Goal: Check status

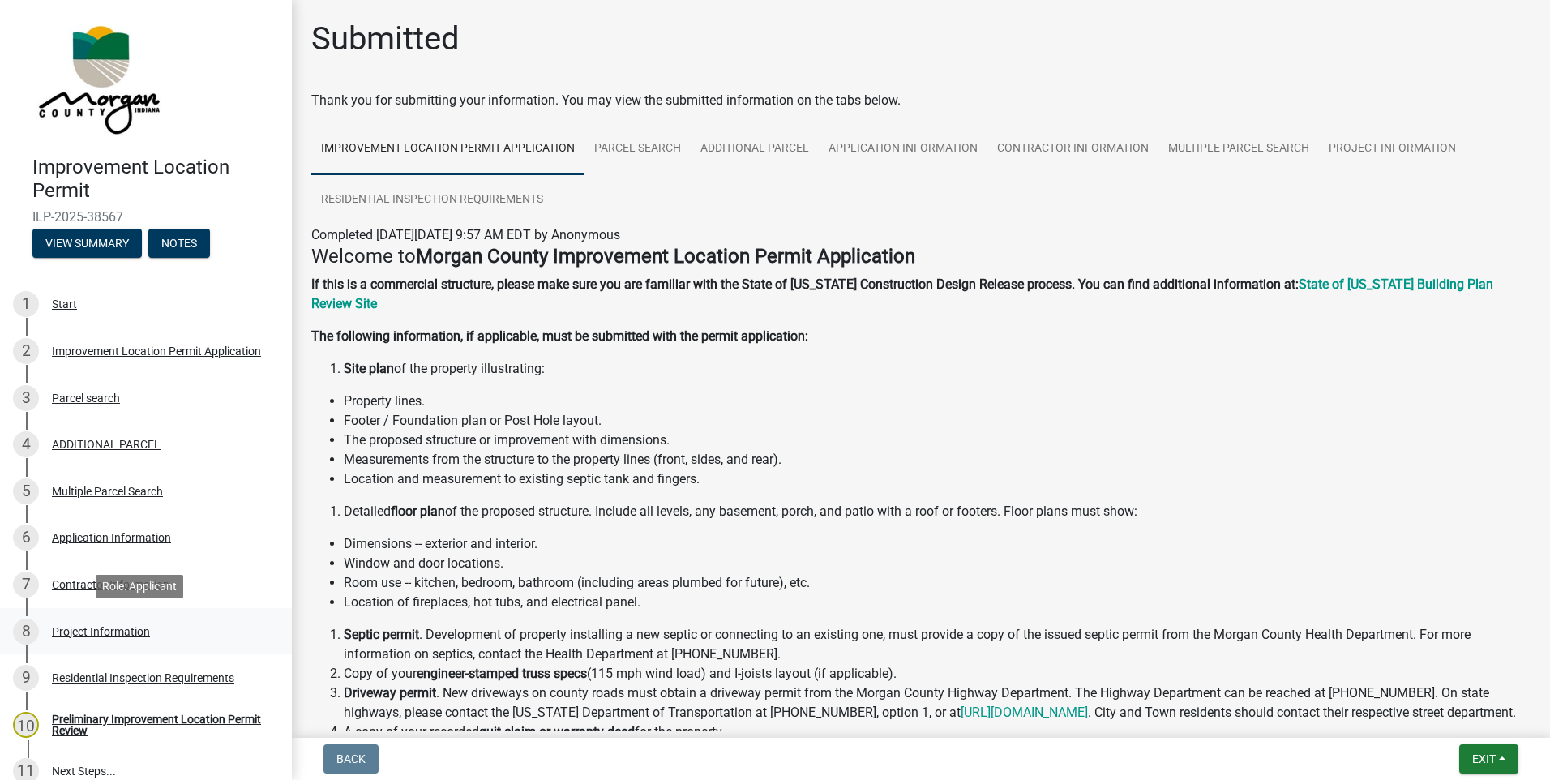
click at [80, 627] on div "Project Information" at bounding box center [101, 631] width 98 height 11
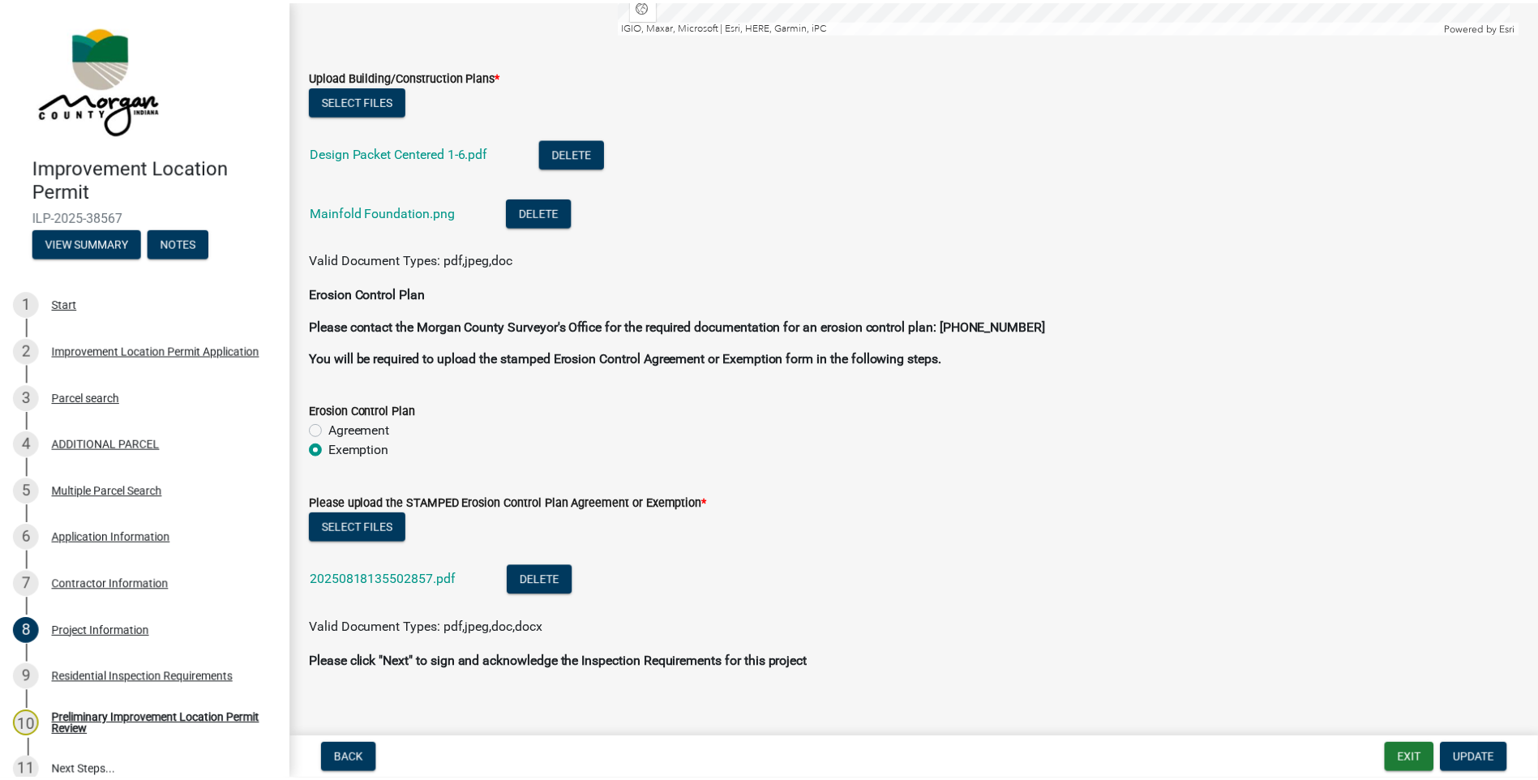
scroll to position [3240, 0]
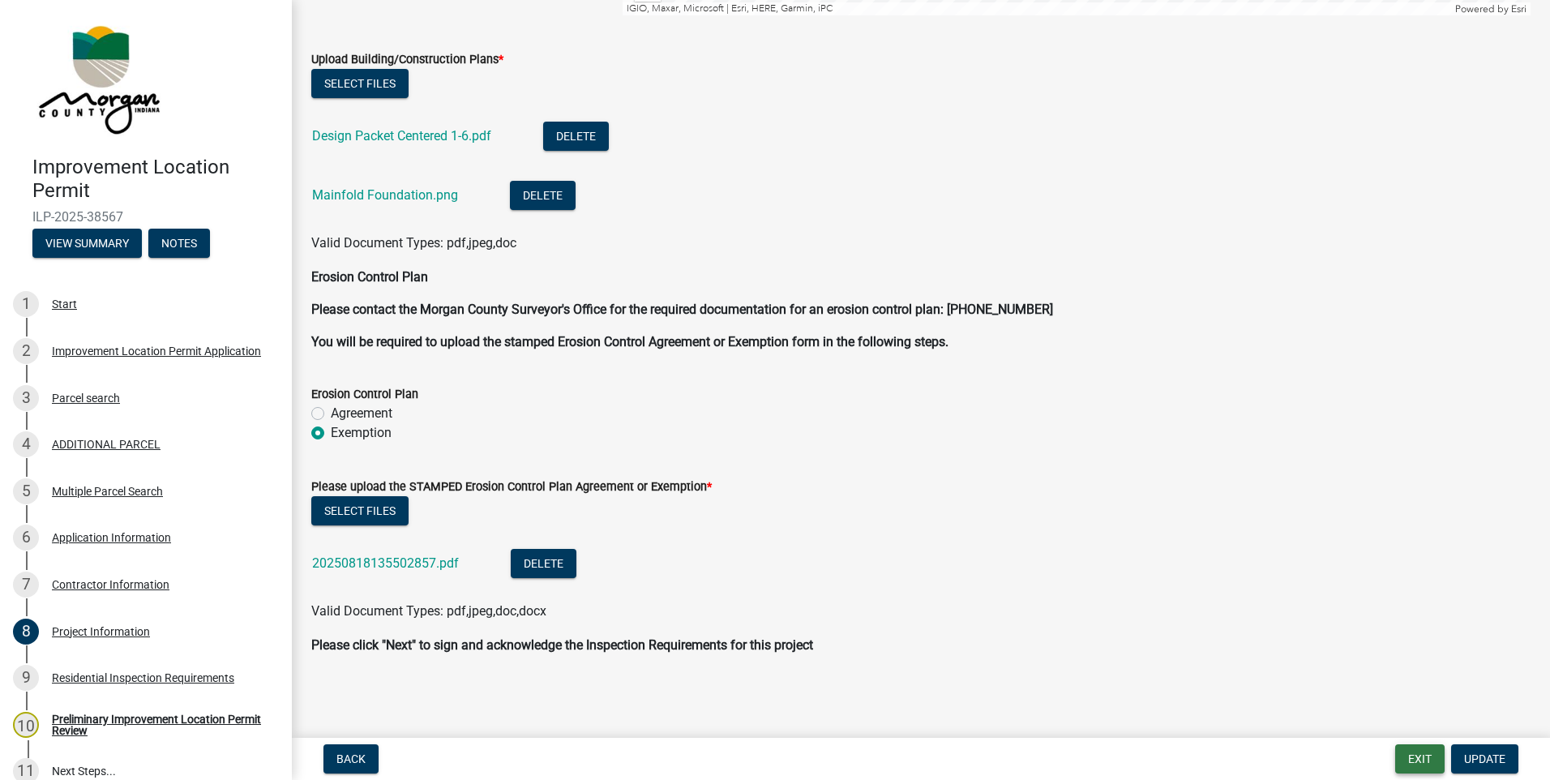
click at [1431, 765] on button "Exit" at bounding box center [1419, 758] width 49 height 29
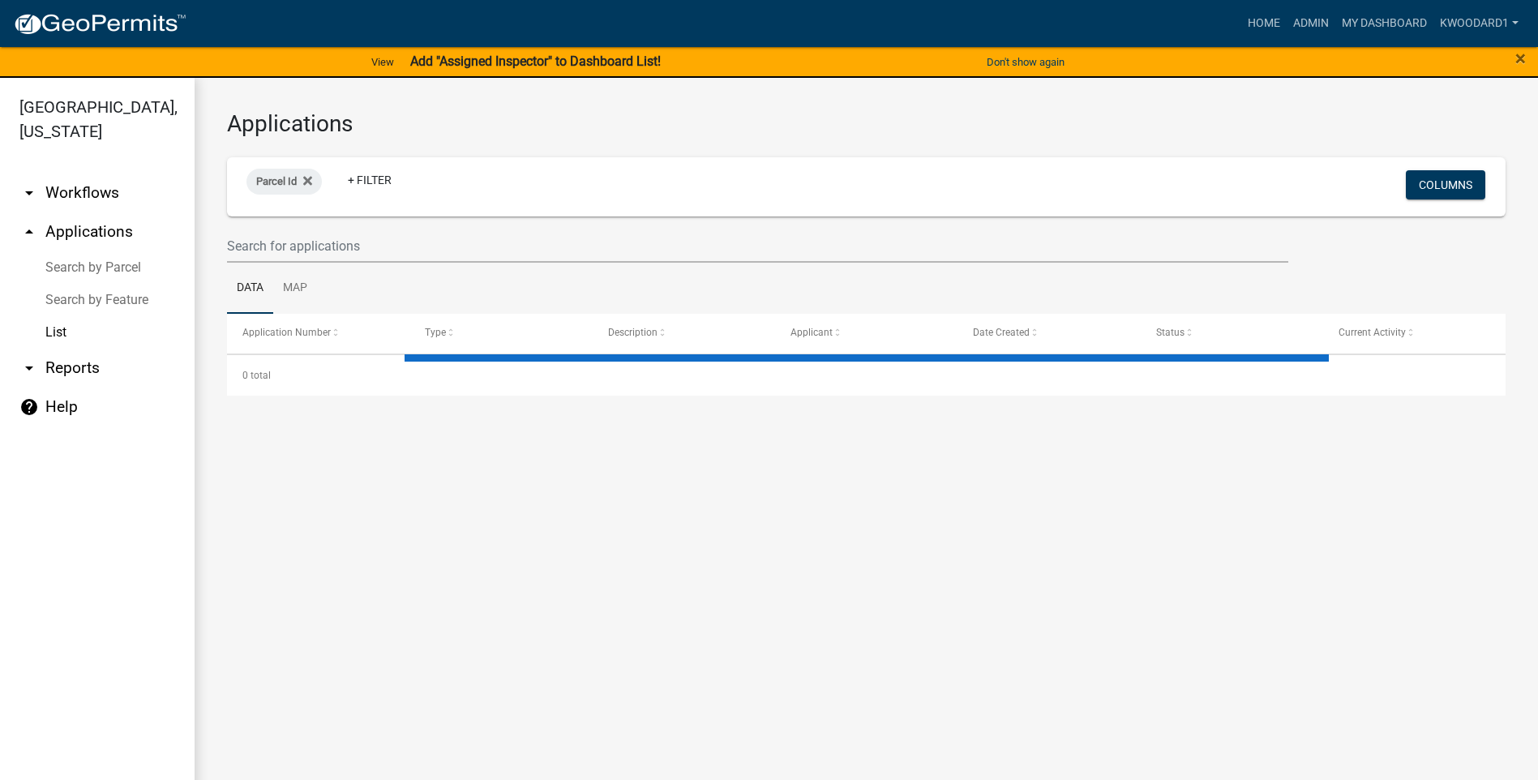
select select "3: 100"
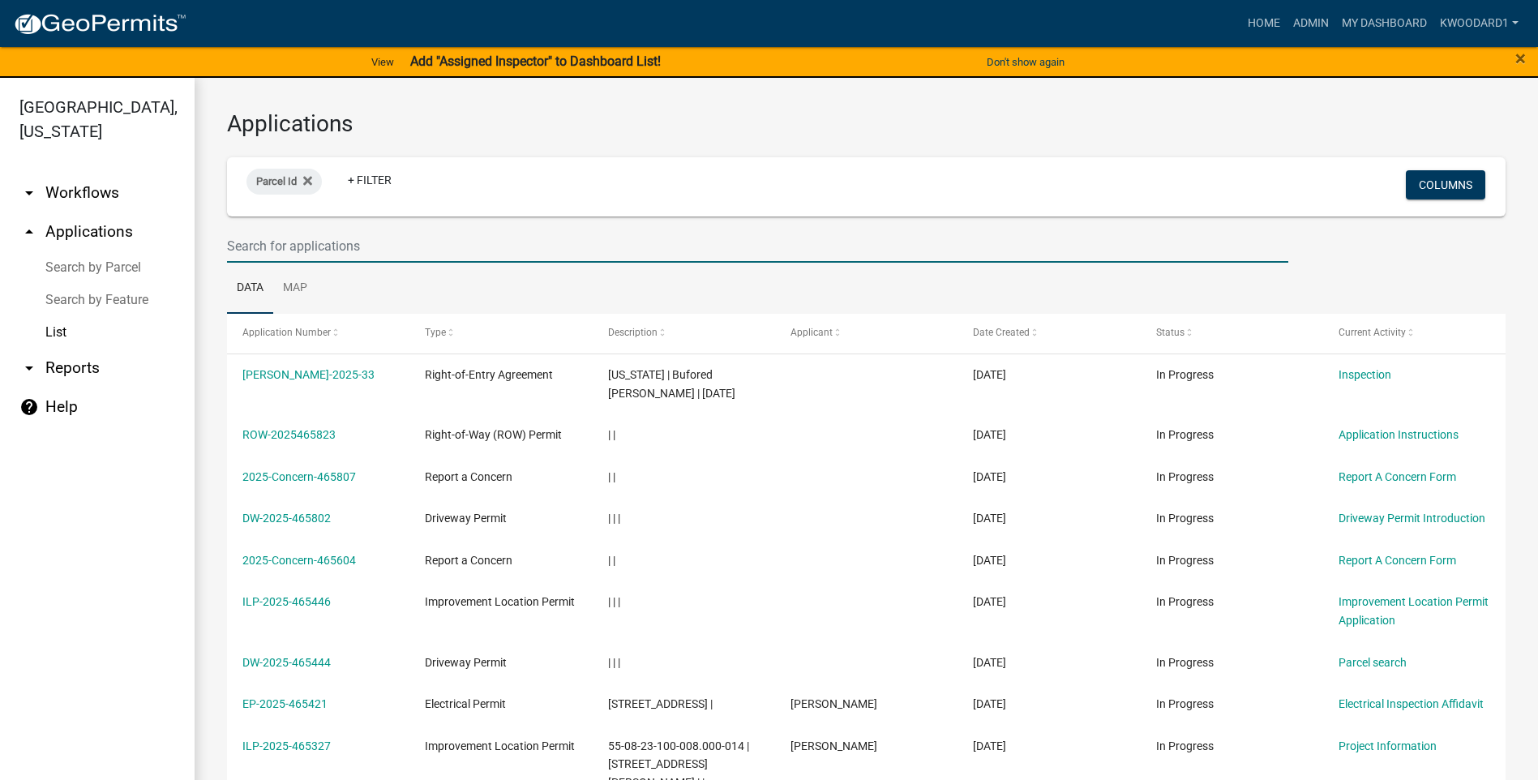
click at [338, 255] on input "text" at bounding box center [757, 245] width 1061 height 33
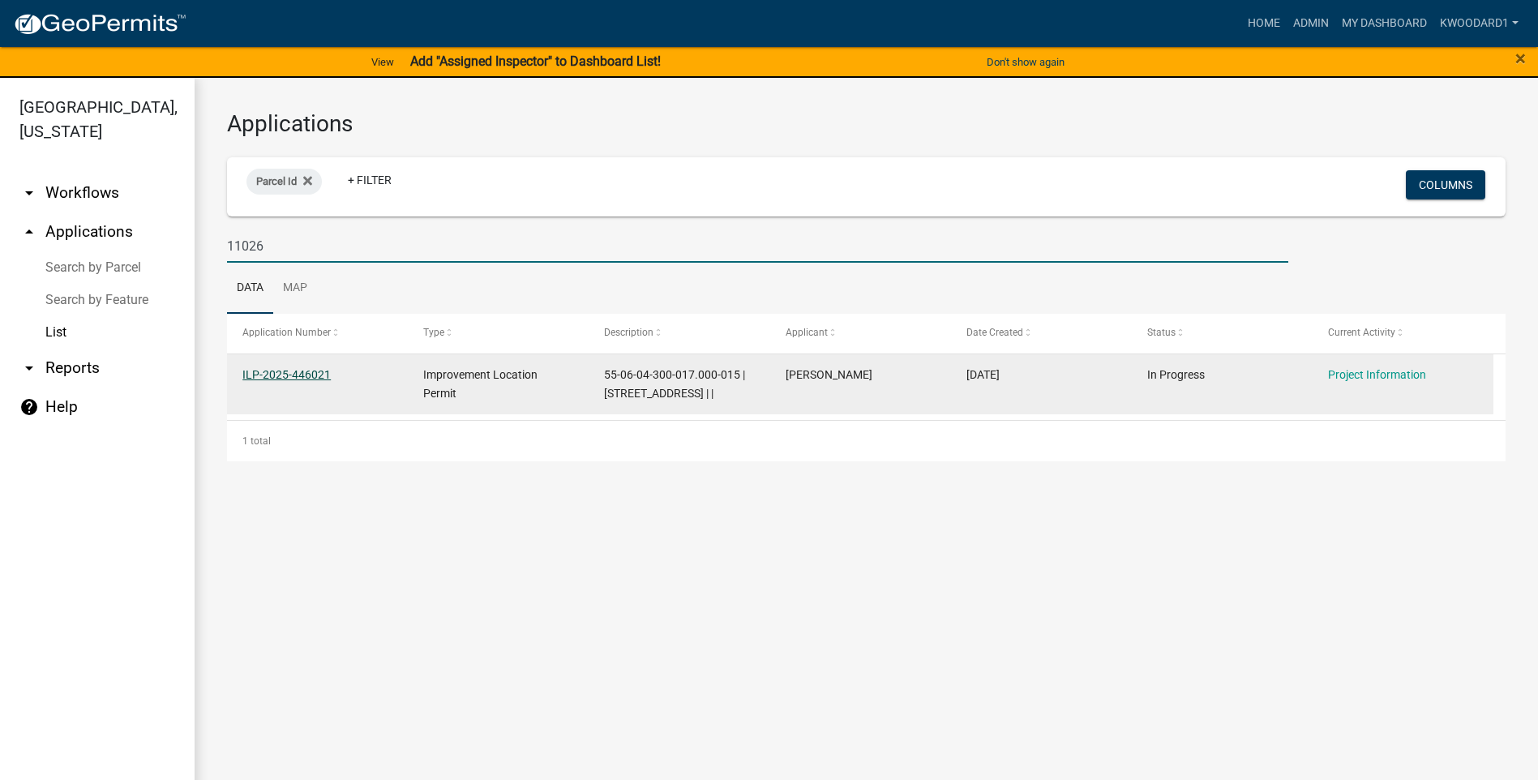
type input "11026"
click at [287, 375] on link "ILP-2025-446021" at bounding box center [286, 374] width 88 height 13
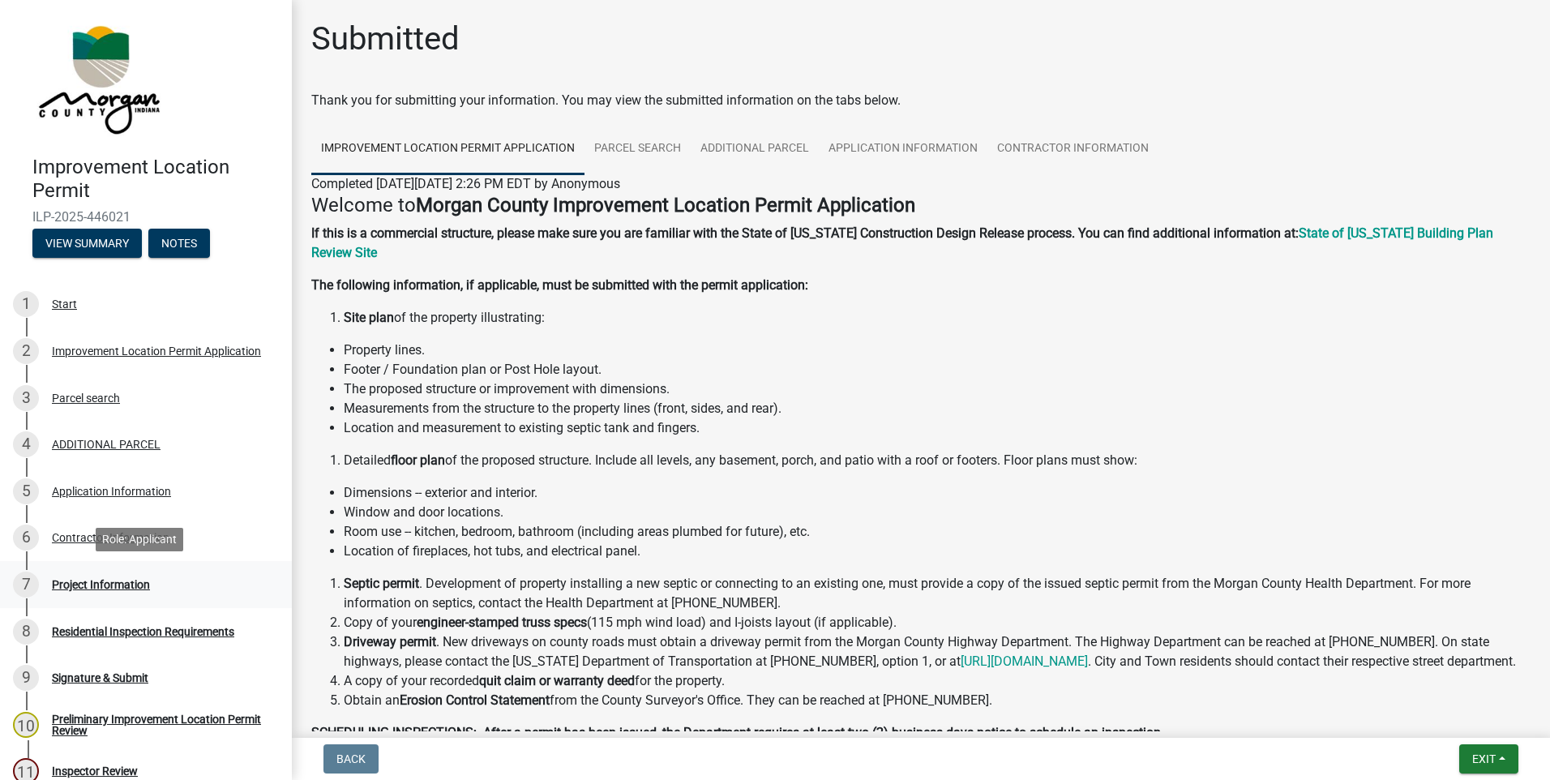
click at [98, 581] on div "Project Information" at bounding box center [101, 584] width 98 height 11
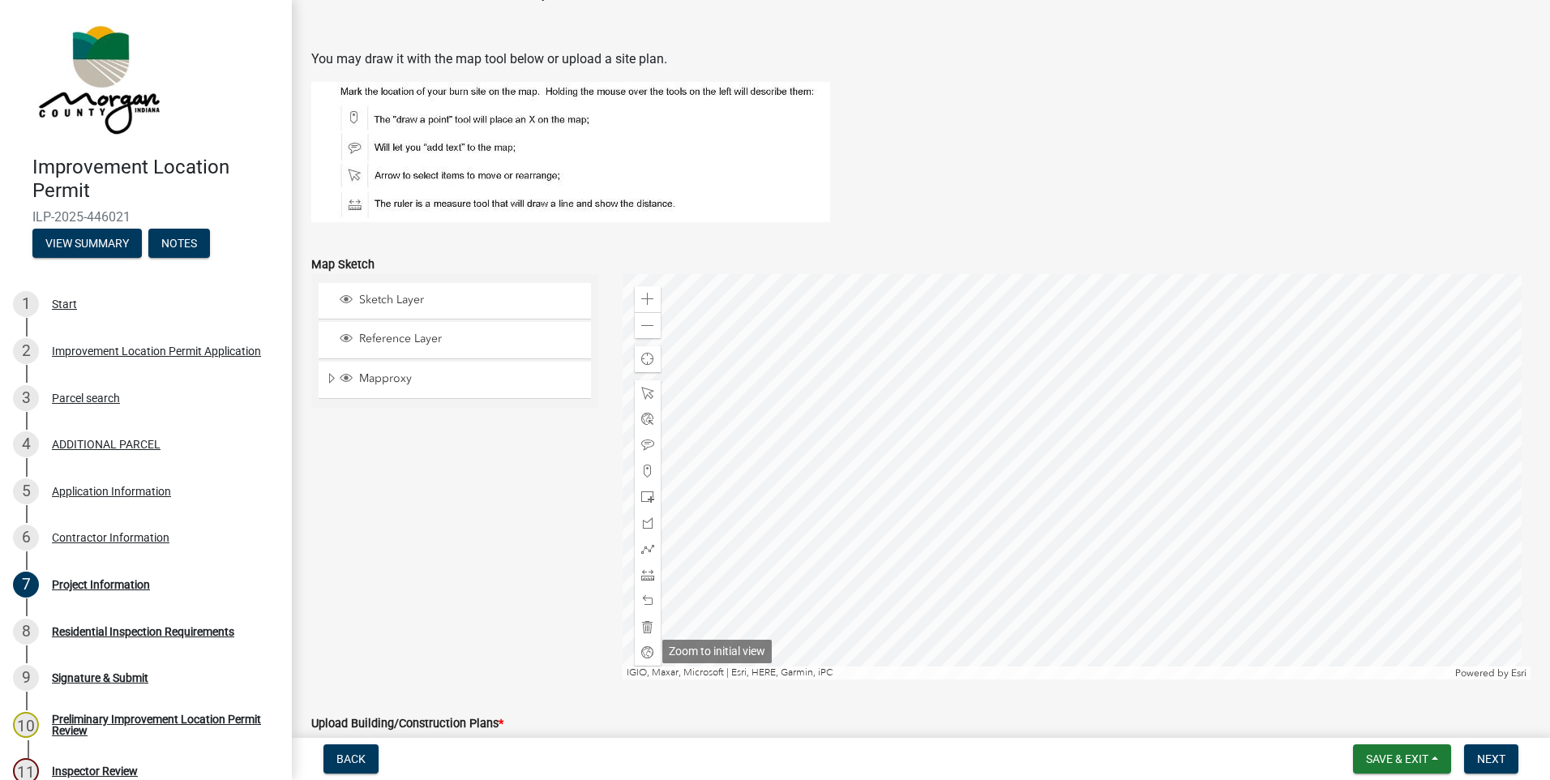
scroll to position [3289, 0]
